Goal: Transaction & Acquisition: Purchase product/service

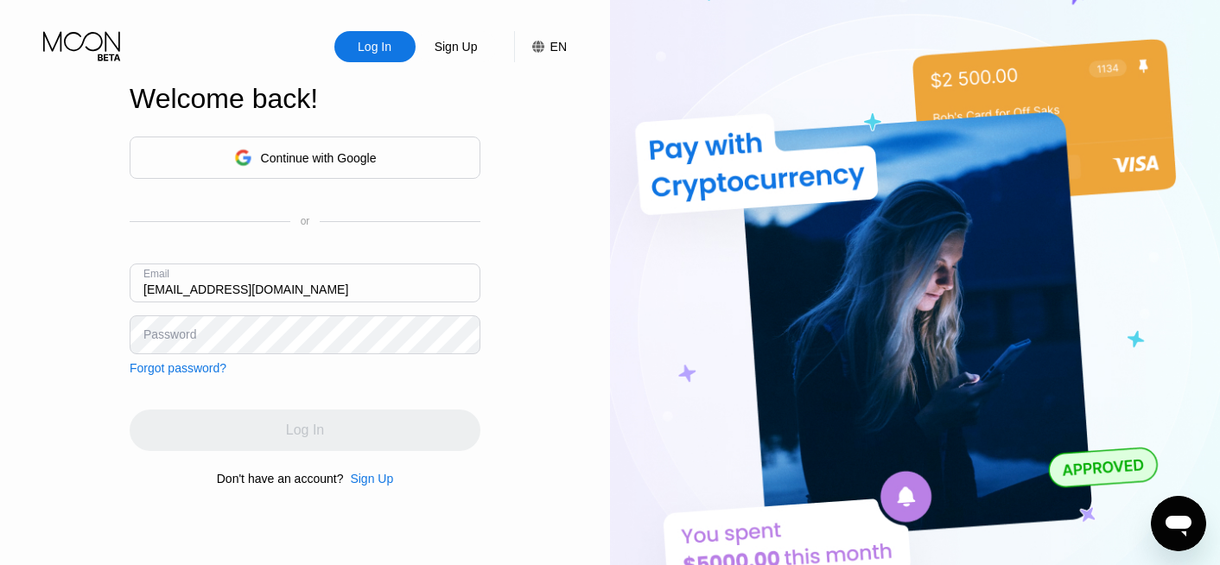
type input "[EMAIL_ADDRESS][DOMAIN_NAME]"
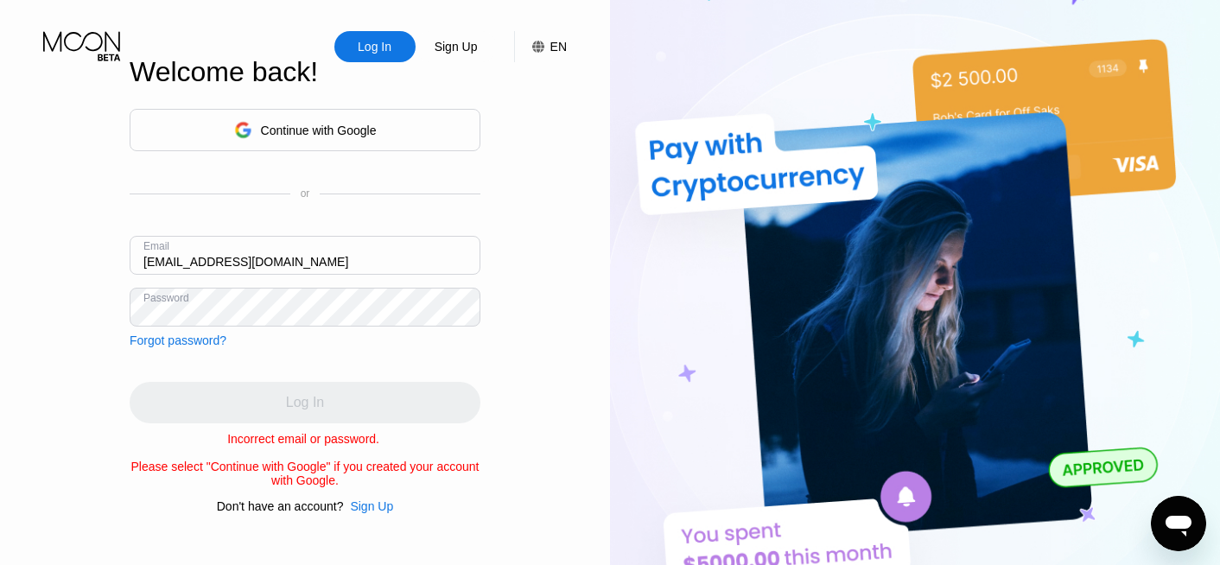
click at [294, 139] on div "Continue with Google" at bounding box center [305, 130] width 143 height 27
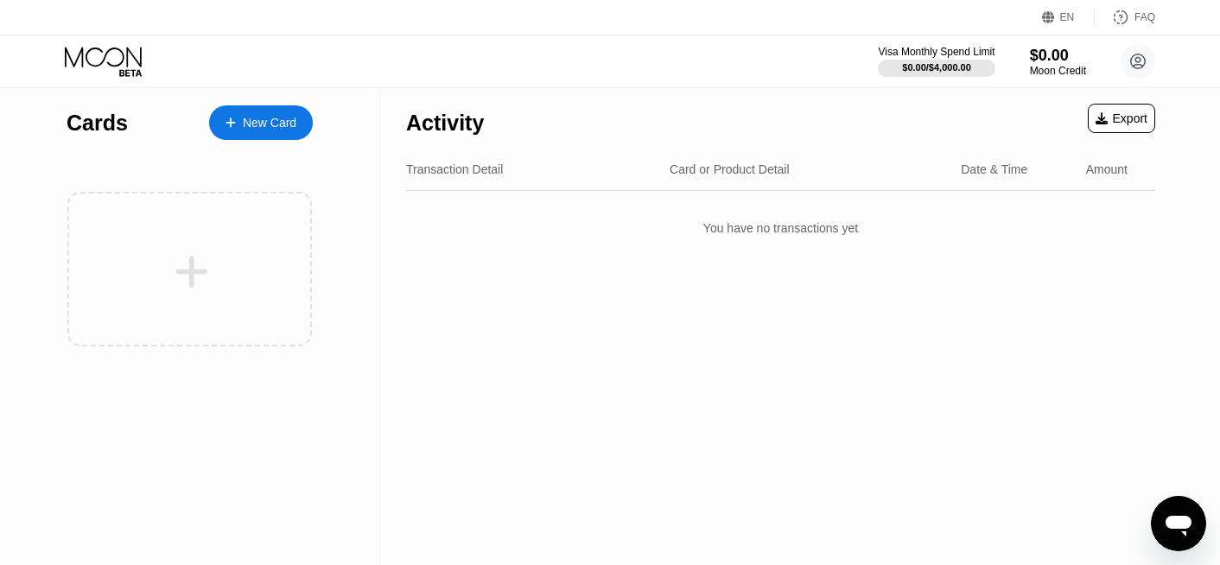
click at [290, 121] on div "New Card" at bounding box center [270, 123] width 54 height 15
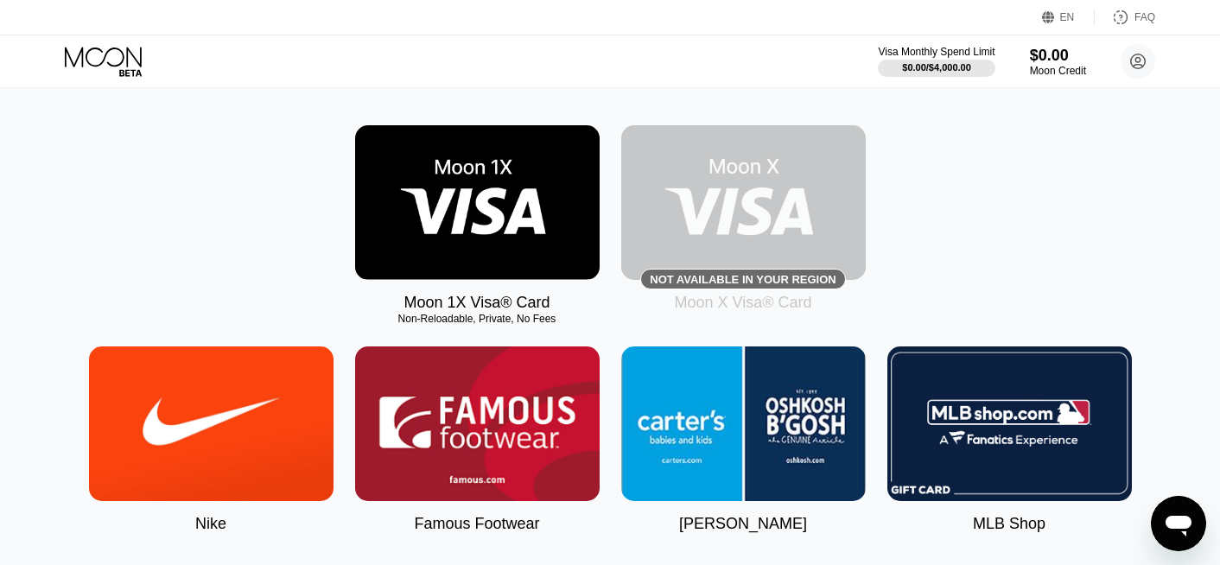
scroll to position [323, 0]
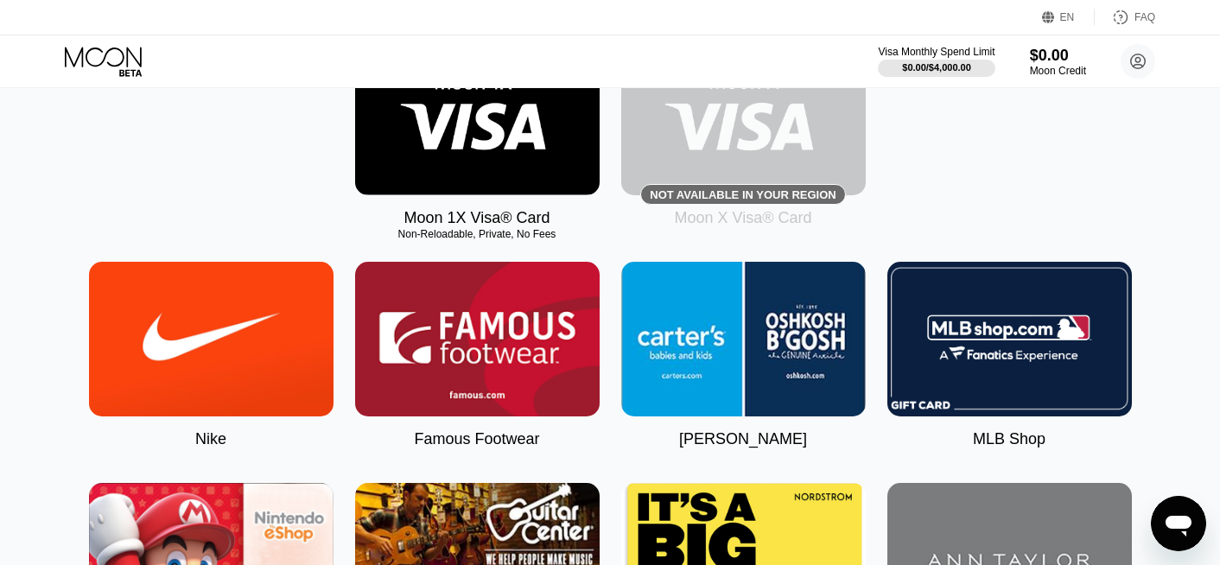
click at [455, 206] on div "Moon 1X Visa® Card Non-Reloadable, Private, No Fees" at bounding box center [477, 134] width 245 height 187
click at [455, 171] on img at bounding box center [477, 118] width 245 height 155
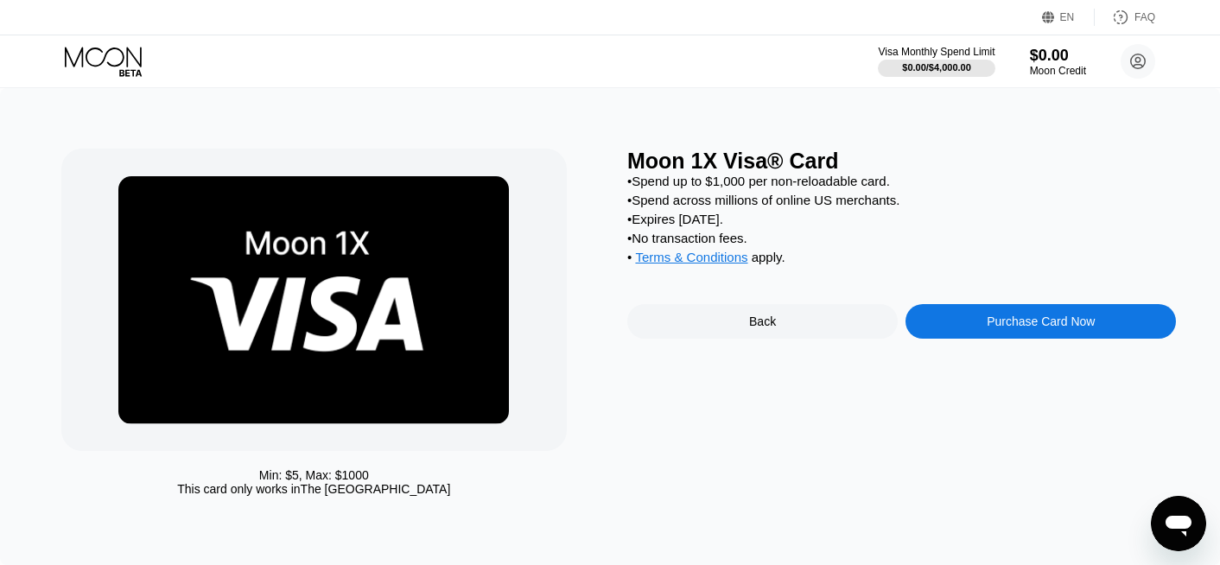
click at [945, 320] on div "Purchase Card Now" at bounding box center [1041, 321] width 271 height 35
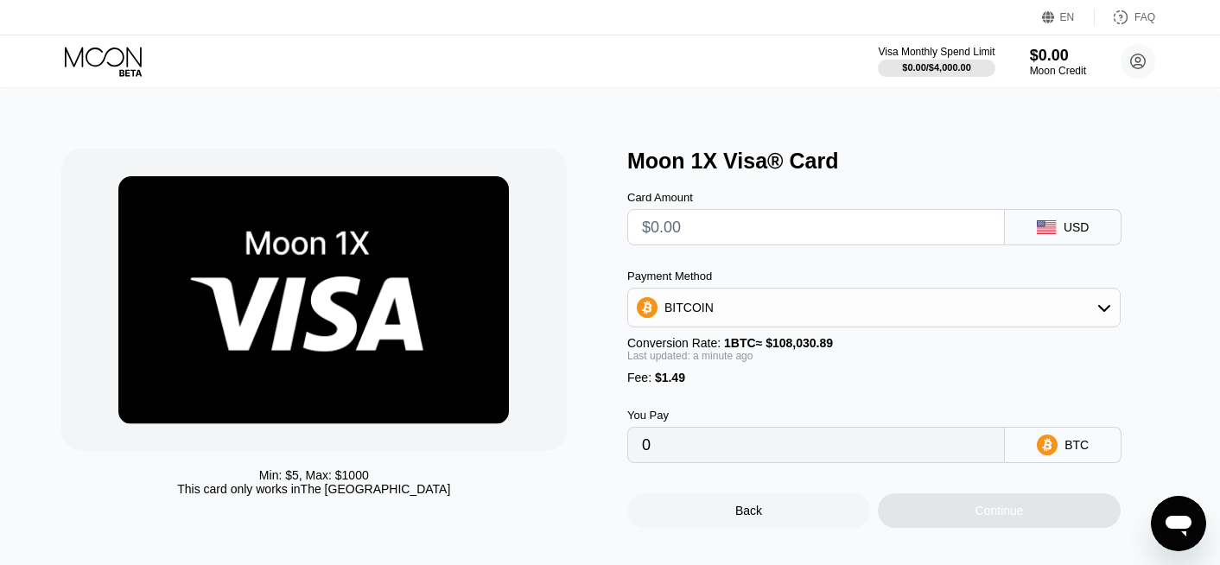
click at [668, 313] on div "BITCOIN" at bounding box center [689, 308] width 49 height 14
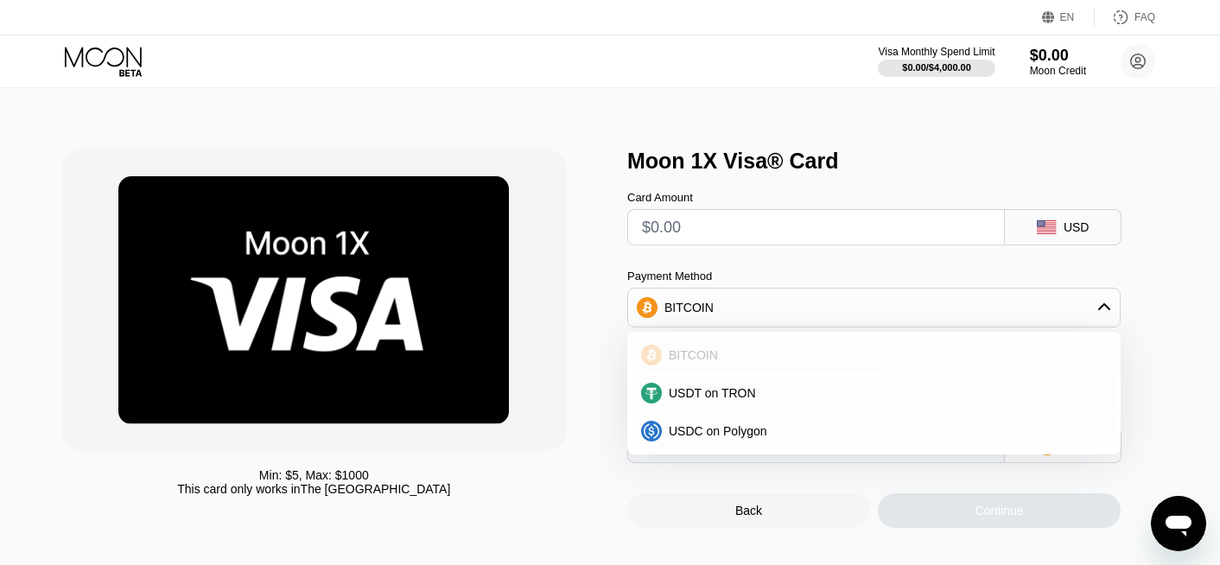
click at [669, 360] on span "BITCOIN" at bounding box center [693, 355] width 49 height 14
